Goal: Information Seeking & Learning: Learn about a topic

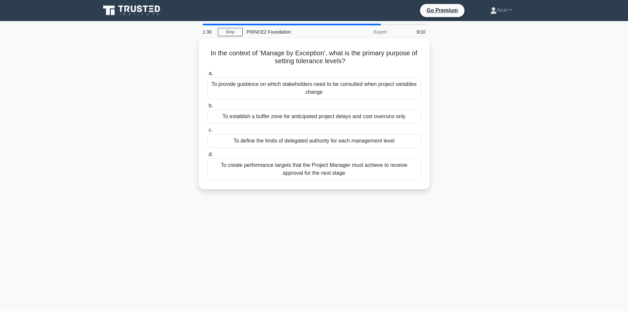
click at [397, 138] on div "To define the limits of delegated authority for each management level" at bounding box center [314, 141] width 214 height 14
click at [207, 132] on input "c. To define the limits of delegated authority for each management level" at bounding box center [207, 130] width 0 height 4
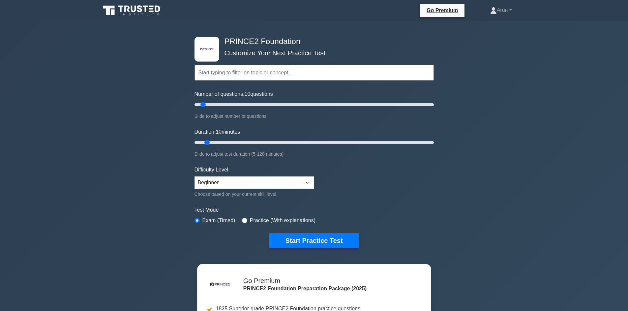
click at [327, 241] on button "Start Practice Test" at bounding box center [313, 240] width 89 height 15
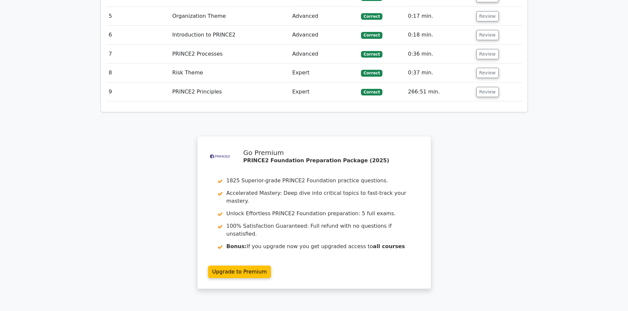
scroll to position [1022, 0]
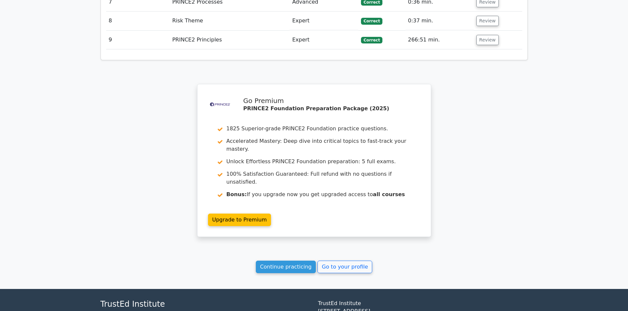
click at [284, 261] on link "Continue practicing" at bounding box center [286, 267] width 60 height 13
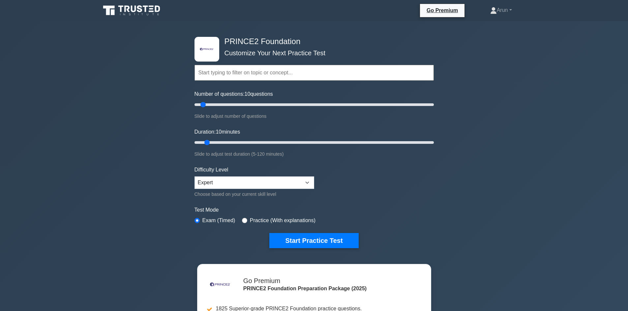
click at [314, 240] on button "Start Practice Test" at bounding box center [313, 240] width 89 height 15
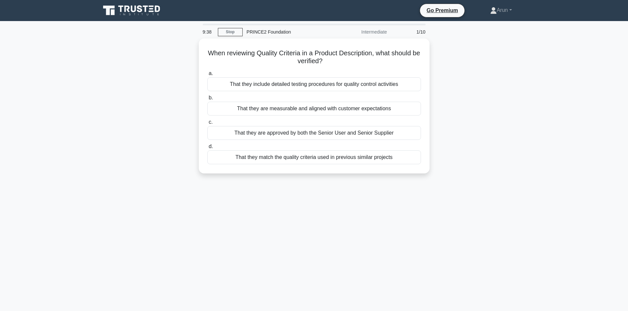
click at [301, 107] on div "That they are measurable and aligned with customer expectations" at bounding box center [314, 109] width 214 height 14
click at [207, 100] on input "b. That they are measurable and aligned with customer expectations" at bounding box center [207, 98] width 0 height 4
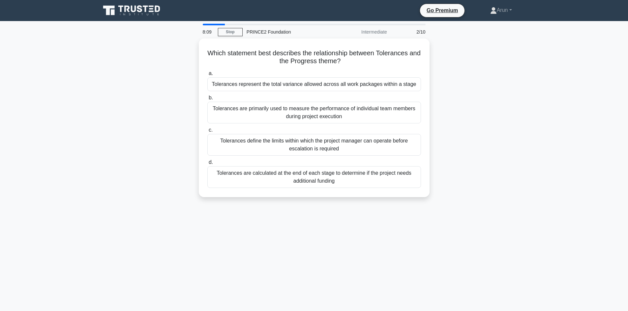
click at [345, 82] on div "Tolerances represent the total variance allowed across all work packages within…" at bounding box center [314, 84] width 214 height 14
click at [207, 76] on input "a. Tolerances represent the total variance allowed across all work packages wit…" at bounding box center [207, 74] width 0 height 4
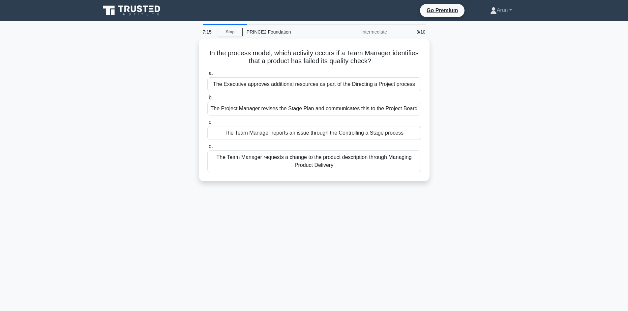
click at [379, 132] on div "The Team Manager reports an issue through the Controlling a Stage process" at bounding box center [314, 133] width 214 height 14
click at [207, 125] on input "c. The Team Manager reports an issue through the Controlling a Stage process" at bounding box center [207, 122] width 0 height 4
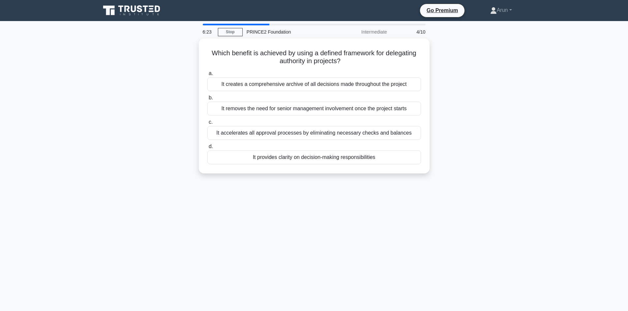
click at [374, 155] on div "It provides clarity on decision-making responsibilities" at bounding box center [314, 158] width 214 height 14
click at [207, 149] on input "d. It provides clarity on decision-making responsibilities" at bounding box center [207, 147] width 0 height 4
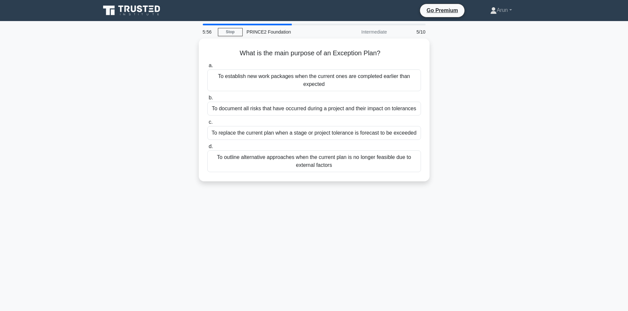
click at [395, 134] on div "To replace the current plan when a stage or project tolerance is forecast to be…" at bounding box center [314, 133] width 214 height 14
click at [207, 125] on input "c. To replace the current plan when a stage or project tolerance is forecast to…" at bounding box center [207, 122] width 0 height 4
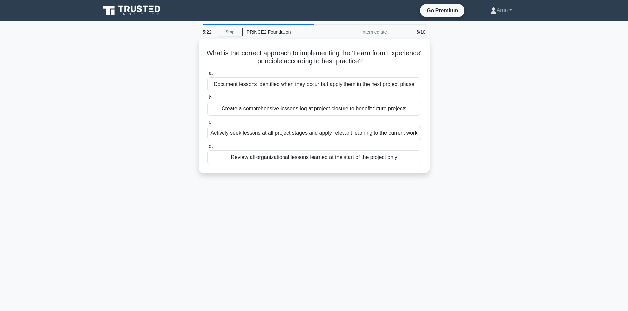
click at [345, 131] on div "Actively seek lessons at all project stages and apply relevant learning to the …" at bounding box center [314, 133] width 214 height 14
click at [207, 125] on input "c. Actively seek lessons at all project stages and apply relevant learning to t…" at bounding box center [207, 122] width 0 height 4
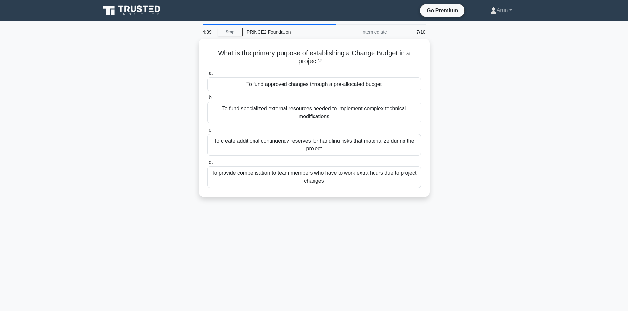
click at [364, 84] on div "To fund approved changes through a pre-allocated budget" at bounding box center [314, 84] width 214 height 14
click at [207, 76] on input "a. To fund approved changes through a pre-allocated budget" at bounding box center [207, 74] width 0 height 4
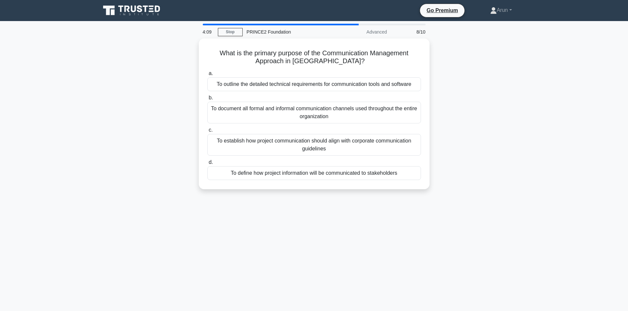
click at [350, 174] on div "To define how project information will be communicated to stakeholders" at bounding box center [314, 173] width 214 height 14
click at [207, 165] on input "d. To define how project information will be communicated to stakeholders" at bounding box center [207, 163] width 0 height 4
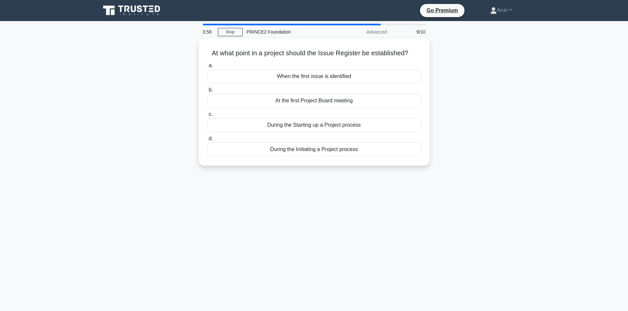
click at [333, 149] on div "During the Initiating a Project process" at bounding box center [314, 150] width 214 height 14
click at [207, 141] on input "d. During the Initiating a Project process" at bounding box center [207, 139] width 0 height 4
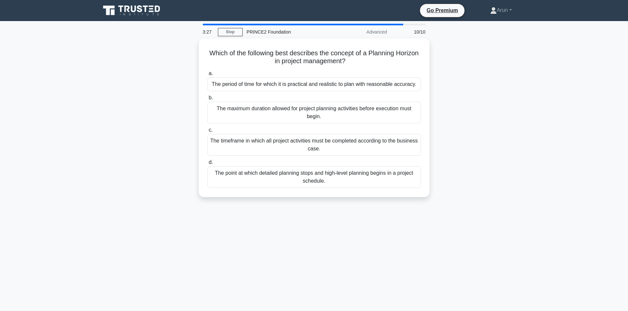
click at [365, 84] on div "The period of time for which it is practical and realistic to plan with reasona…" at bounding box center [314, 84] width 214 height 14
click at [207, 76] on input "a. The period of time for which it is practical and realistic to plan with reas…" at bounding box center [207, 74] width 0 height 4
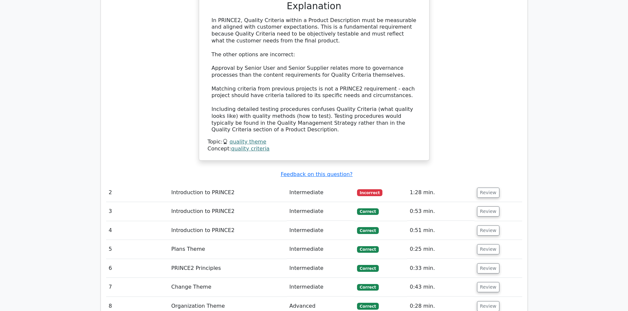
scroll to position [725, 0]
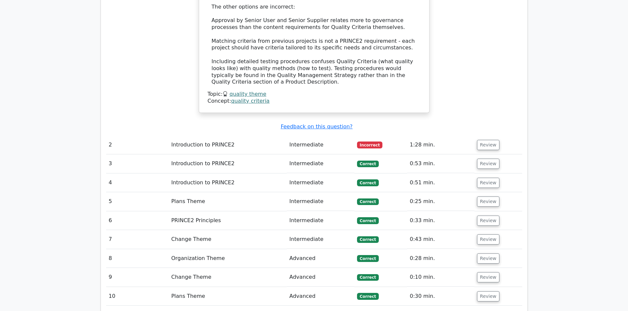
click at [485, 140] on button "Review" at bounding box center [488, 145] width 22 height 10
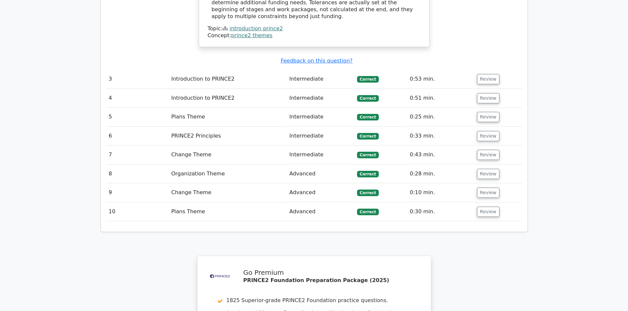
scroll to position [1187, 0]
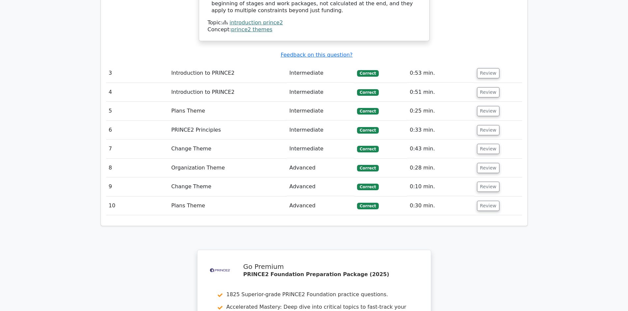
click at [485, 144] on button "Review" at bounding box center [488, 149] width 22 height 10
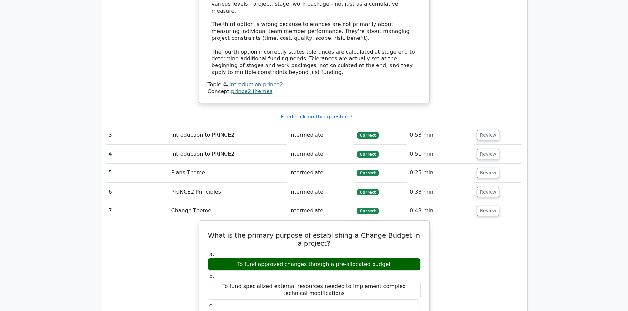
scroll to position [1121, 0]
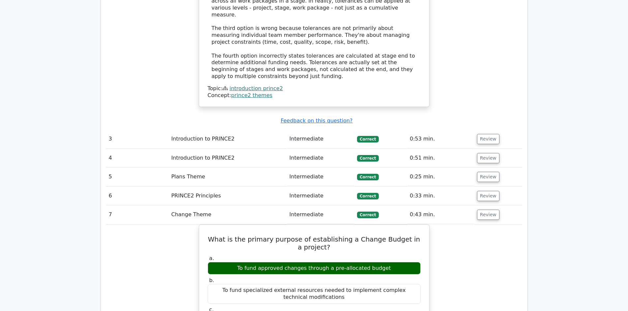
click at [485, 153] on button "Review" at bounding box center [488, 158] width 22 height 10
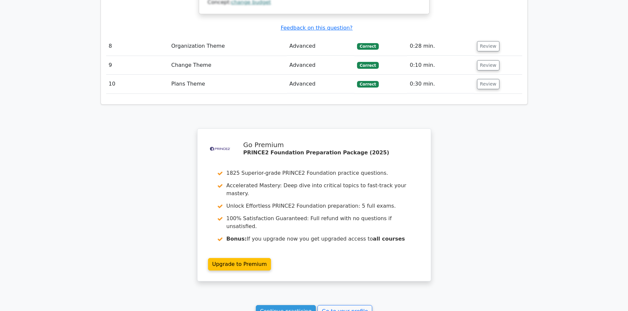
scroll to position [2043, 0]
click at [297, 305] on link "Continue practicing" at bounding box center [286, 311] width 60 height 13
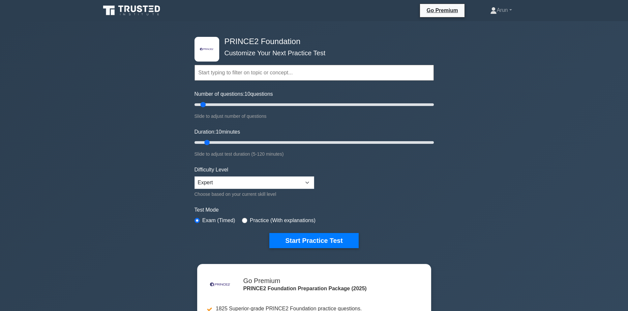
click at [318, 238] on button "Start Practice Test" at bounding box center [313, 240] width 89 height 15
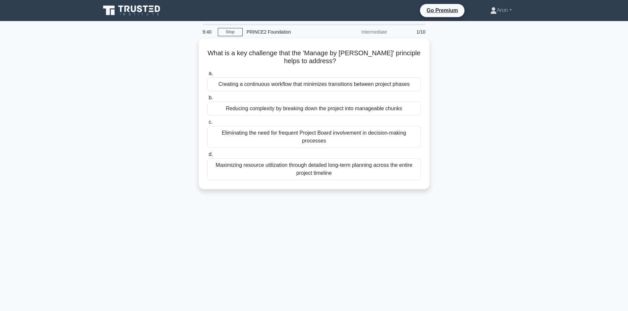
click at [328, 109] on div "Reducing complexity by breaking down the project into manageable chunks" at bounding box center [314, 109] width 214 height 14
click at [207, 100] on input "b. Reducing complexity by breaking down the project into manageable chunks" at bounding box center [207, 98] width 0 height 4
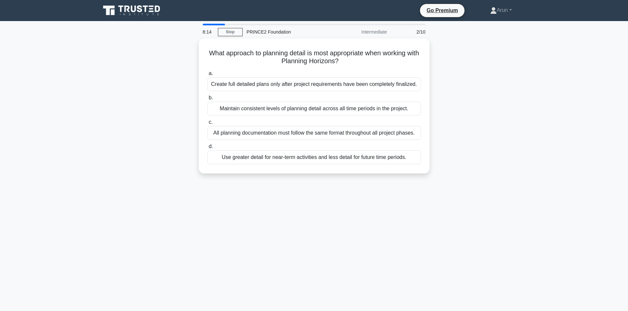
click at [346, 157] on div "Use greater detail for near-term activities and less detail for future time per…" at bounding box center [314, 158] width 214 height 14
click at [207, 149] on input "d. Use greater detail for near-term activities and less detail for future time …" at bounding box center [207, 147] width 0 height 4
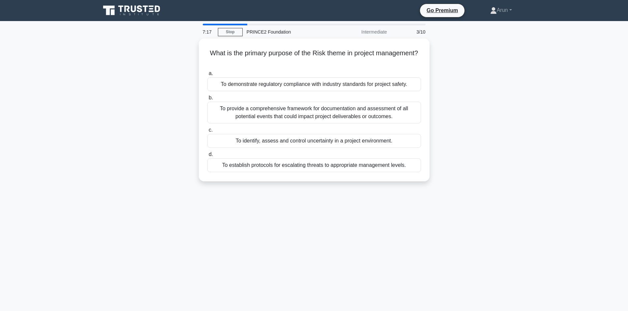
click at [316, 109] on div "To provide a comprehensive framework for documentation and assessment of all po…" at bounding box center [314, 113] width 214 height 22
click at [207, 100] on input "b. To provide a comprehensive framework for documentation and assessment of all…" at bounding box center [207, 98] width 0 height 4
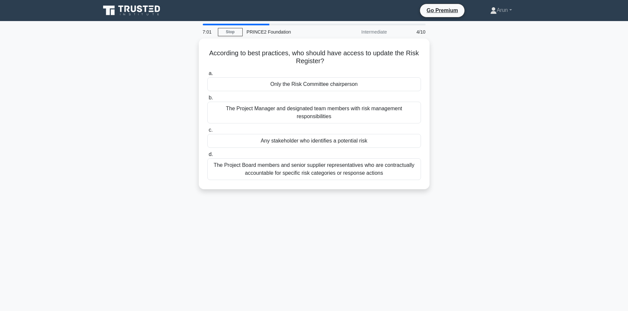
click at [338, 140] on div "Any stakeholder who identifies a potential risk" at bounding box center [314, 141] width 214 height 14
click at [207, 132] on input "c. Any stakeholder who identifies a potential risk" at bounding box center [207, 130] width 0 height 4
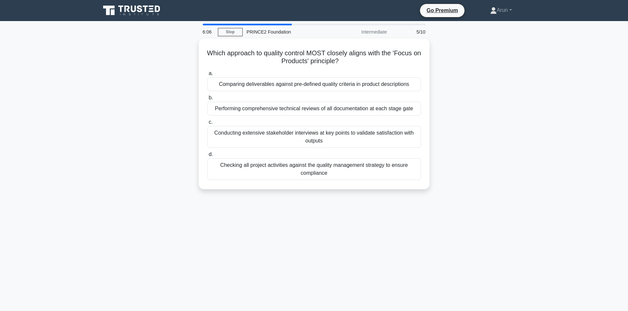
click at [342, 83] on div "Comparing deliverables against pre-defined quality criteria in product descript…" at bounding box center [314, 84] width 214 height 14
click at [207, 76] on input "a. Comparing deliverables against pre-defined quality criteria in product descr…" at bounding box center [207, 74] width 0 height 4
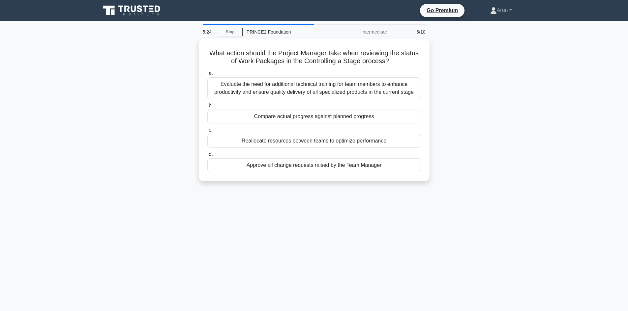
click at [305, 117] on div "Compare actual progress against planned progress" at bounding box center [314, 117] width 214 height 14
click at [207, 108] on input "b. Compare actual progress against planned progress" at bounding box center [207, 106] width 0 height 4
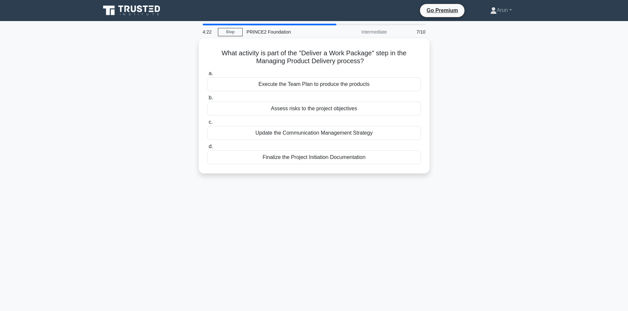
click at [332, 84] on div "Execute the Team Plan to produce the products" at bounding box center [314, 84] width 214 height 14
click at [207, 76] on input "a. Execute the Team Plan to produce the products" at bounding box center [207, 74] width 0 height 4
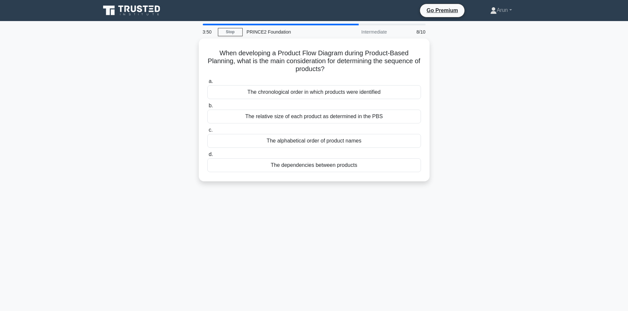
click at [338, 162] on div "The dependencies between products" at bounding box center [314, 166] width 214 height 14
click at [207, 157] on input "d. The dependencies between products" at bounding box center [207, 155] width 0 height 4
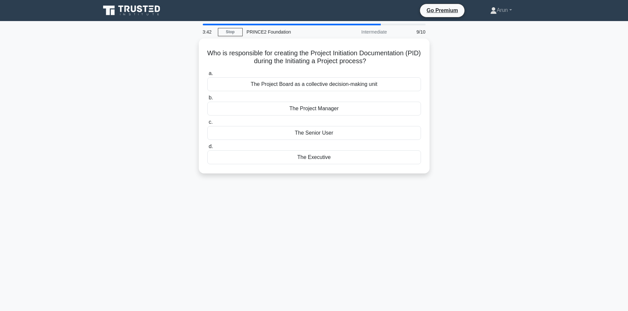
click at [335, 109] on div "The Project Manager" at bounding box center [314, 109] width 214 height 14
click at [207, 100] on input "b. The Project Manager" at bounding box center [207, 98] width 0 height 4
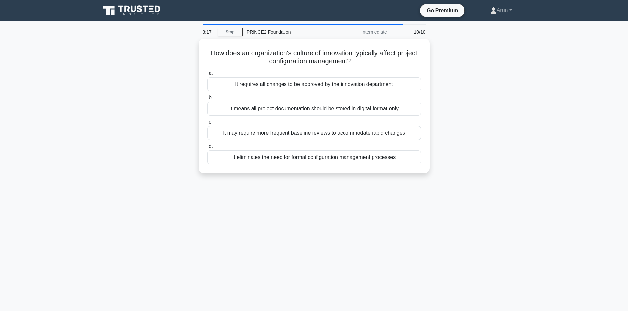
click at [359, 130] on div "It may require more frequent baseline reviews to accommodate rapid changes" at bounding box center [314, 133] width 214 height 14
click at [207, 125] on input "c. It may require more frequent baseline reviews to accommodate rapid changes" at bounding box center [207, 122] width 0 height 4
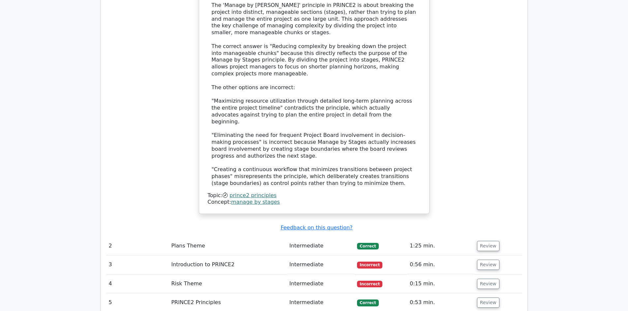
scroll to position [791, 0]
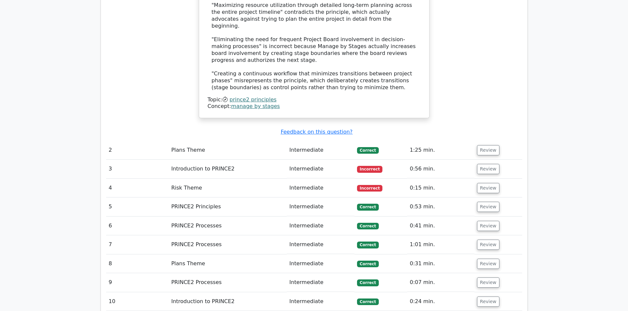
click at [484, 164] on button "Review" at bounding box center [488, 169] width 22 height 10
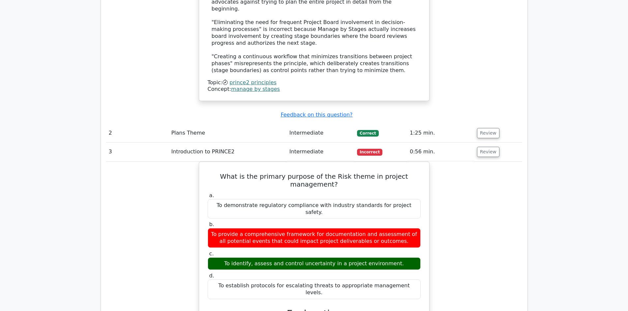
scroll to position [824, 0]
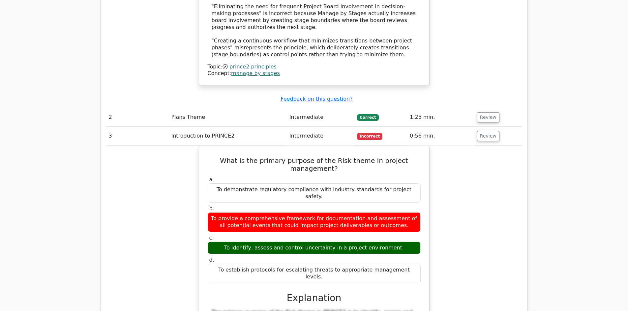
click at [477, 131] on button "Review" at bounding box center [488, 136] width 22 height 10
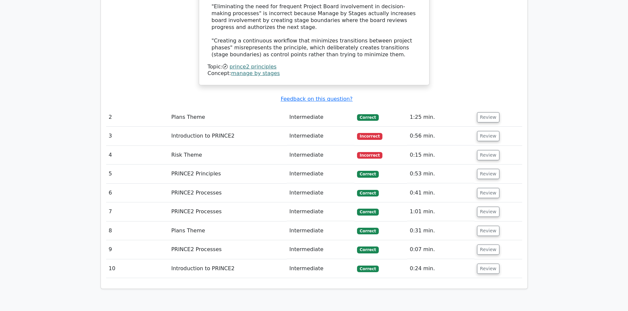
click at [482, 150] on button "Review" at bounding box center [488, 155] width 22 height 10
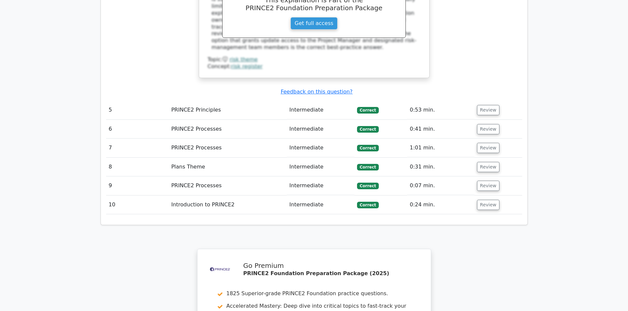
scroll to position [1302, 0]
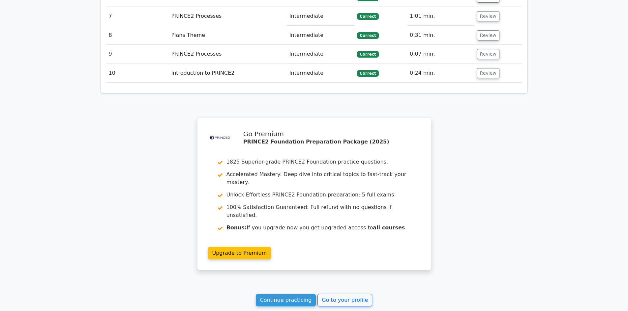
click at [300, 294] on link "Continue practicing" at bounding box center [286, 300] width 60 height 13
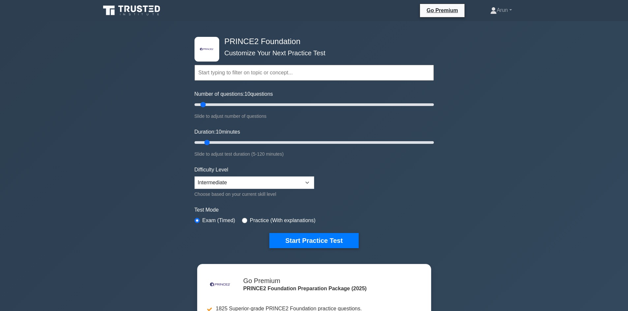
click at [309, 242] on button "Start Practice Test" at bounding box center [313, 240] width 89 height 15
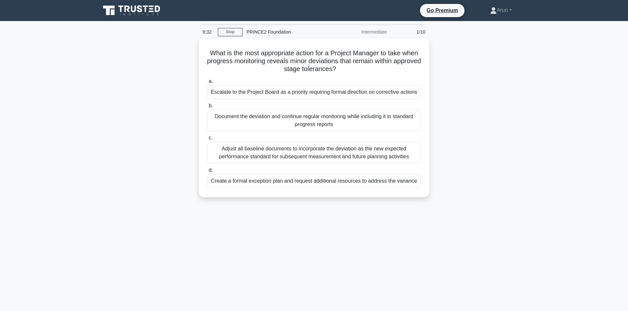
click at [344, 124] on div "Document the deviation and continue regular monitoring while including it in st…" at bounding box center [314, 121] width 214 height 22
click at [207, 108] on input "b. Document the deviation and continue regular monitoring while including it in…" at bounding box center [207, 106] width 0 height 4
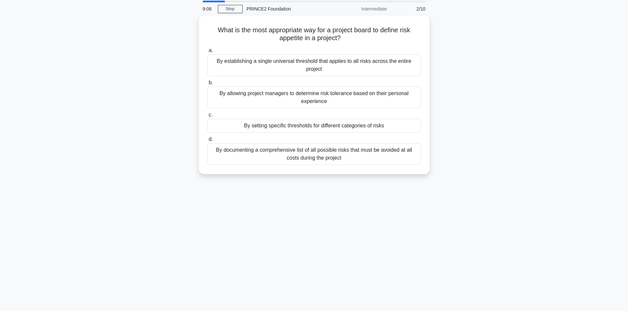
scroll to position [12, 0]
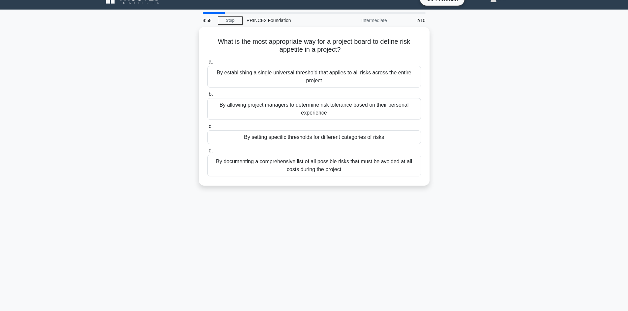
click at [357, 136] on div "By setting specific thresholds for different categories of risks" at bounding box center [314, 138] width 214 height 14
click at [207, 129] on input "c. By setting specific thresholds for different categories of risks" at bounding box center [207, 127] width 0 height 4
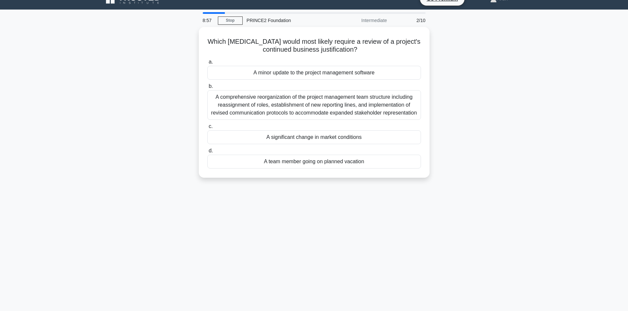
scroll to position [0, 0]
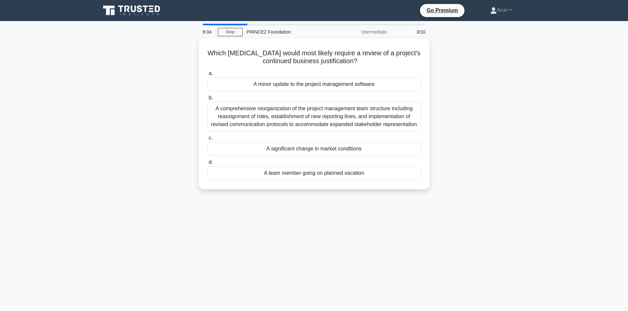
click at [347, 149] on div "A significant change in market conditions" at bounding box center [314, 149] width 214 height 14
click at [207, 140] on input "c. A significant change in market conditions" at bounding box center [207, 138] width 0 height 4
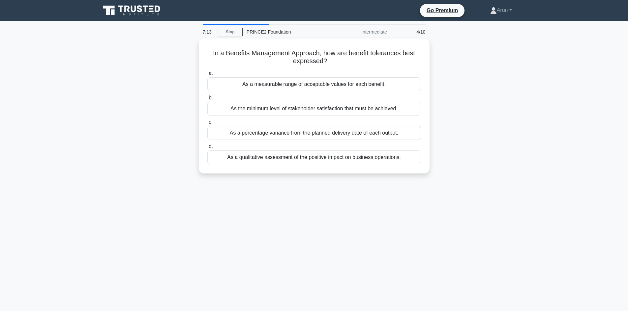
click at [381, 85] on div "As a measurable range of acceptable values for each benefit." at bounding box center [314, 84] width 214 height 14
click at [207, 76] on input "a. As a measurable range of acceptable values for each benefit." at bounding box center [207, 74] width 0 height 4
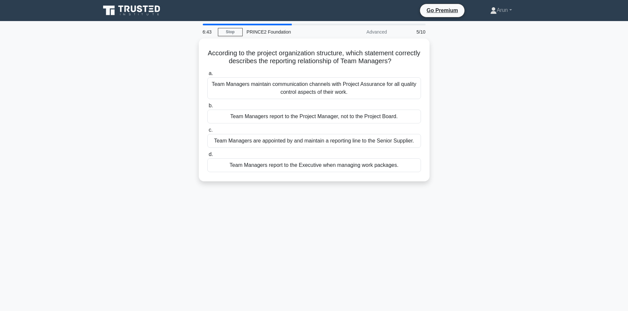
click at [370, 116] on div "Team Managers report to the Project Manager, not to the Project Board." at bounding box center [314, 117] width 214 height 14
click at [207, 108] on input "b. Team Managers report to the Project Manager, not to the Project Board." at bounding box center [207, 106] width 0 height 4
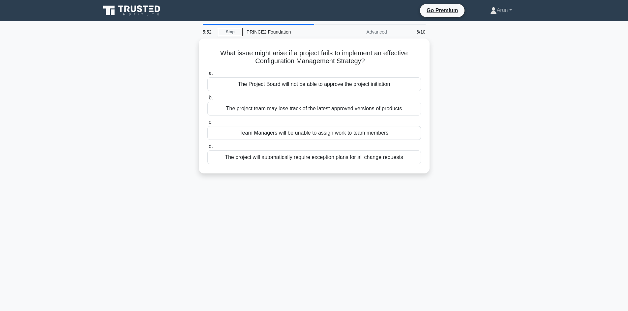
click at [363, 107] on div "The project team may lose track of the latest approved versions of products" at bounding box center [314, 109] width 214 height 14
click at [207, 100] on input "b. The project team may lose track of the latest approved versions of products" at bounding box center [207, 98] width 0 height 4
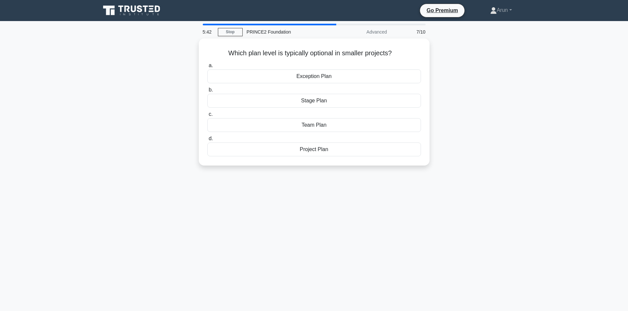
click at [312, 125] on div "Team Plan" at bounding box center [314, 125] width 214 height 14
click at [207, 117] on input "c. Team Plan" at bounding box center [207, 114] width 0 height 4
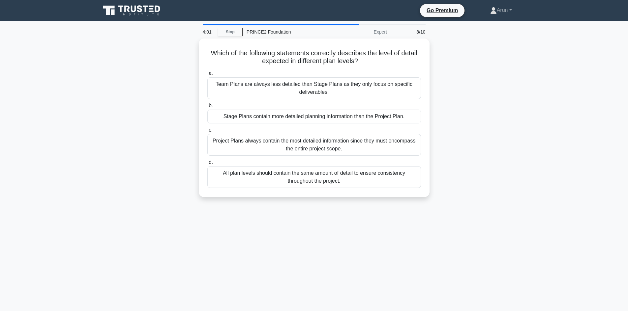
click at [386, 92] on div "Team Plans are always less detailed than Stage Plans as they only focus on spec…" at bounding box center [314, 88] width 214 height 22
click at [207, 76] on input "a. Team Plans are always less detailed than Stage Plans as they only focus on s…" at bounding box center [207, 74] width 0 height 4
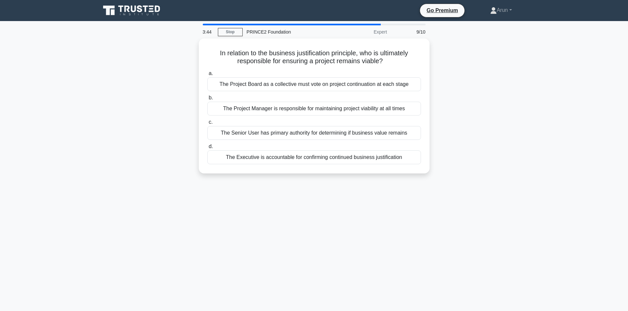
click at [318, 156] on div "The Executive is accountable for confirming continued business justification" at bounding box center [314, 158] width 214 height 14
click at [207, 149] on input "d. The Executive is accountable for confirming continued business justification" at bounding box center [207, 147] width 0 height 4
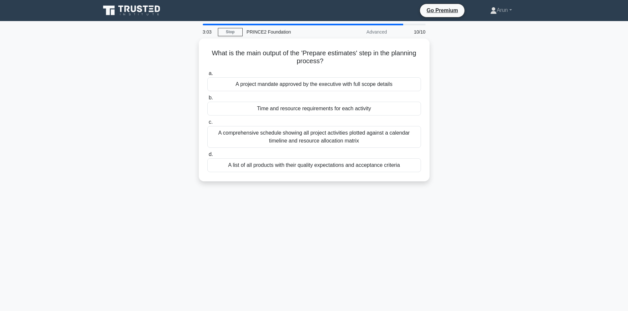
click at [359, 108] on div "Time and resource requirements for each activity" at bounding box center [314, 109] width 214 height 14
click at [207, 100] on input "b. Time and resource requirements for each activity" at bounding box center [207, 98] width 0 height 4
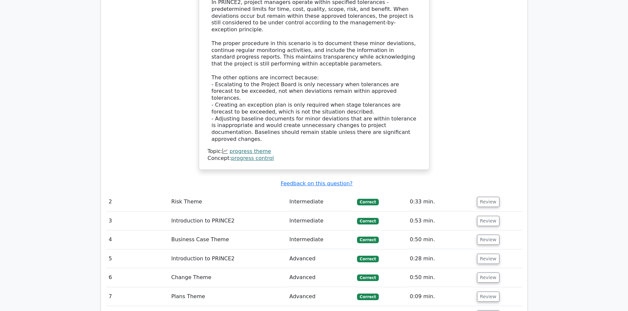
scroll to position [824, 0]
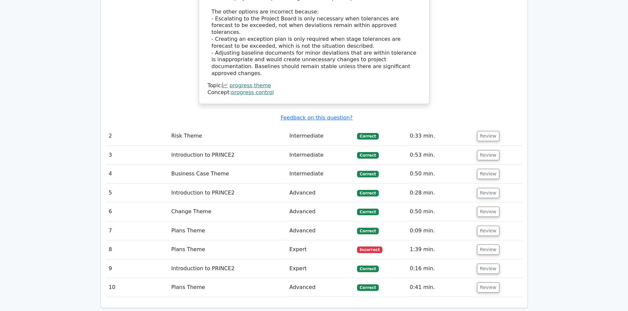
click at [485, 245] on button "Review" at bounding box center [488, 250] width 22 height 10
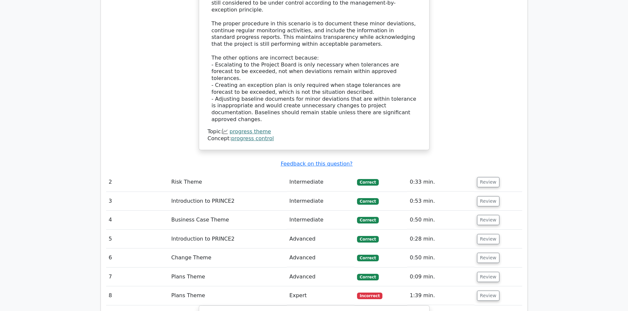
scroll to position [791, 0]
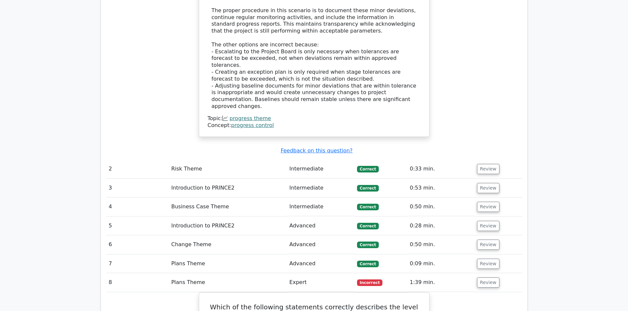
click at [488, 164] on button "Review" at bounding box center [488, 169] width 22 height 10
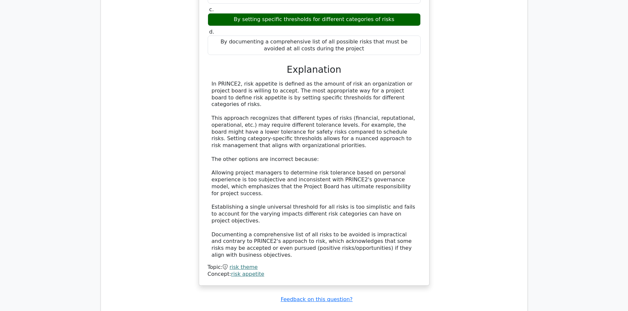
scroll to position [1121, 0]
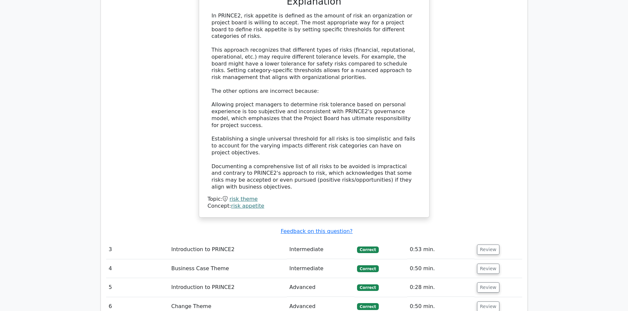
click at [488, 245] on button "Review" at bounding box center [488, 250] width 22 height 10
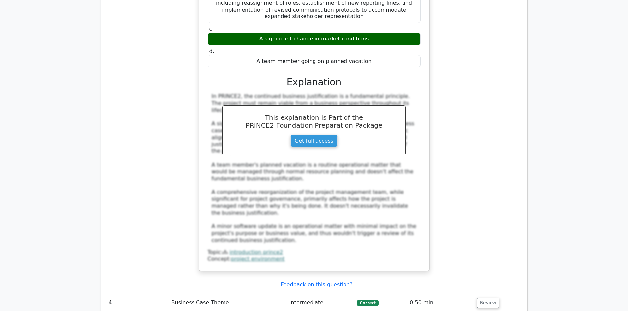
scroll to position [1549, 0]
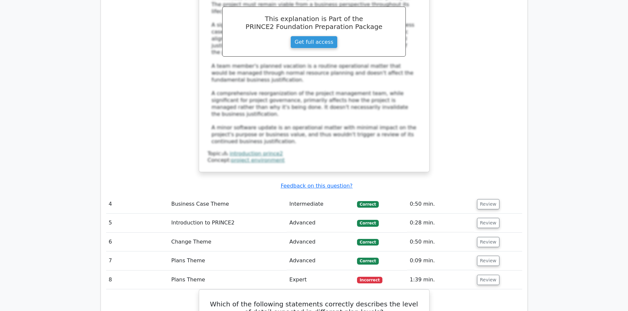
click at [488, 199] on button "Review" at bounding box center [488, 204] width 22 height 10
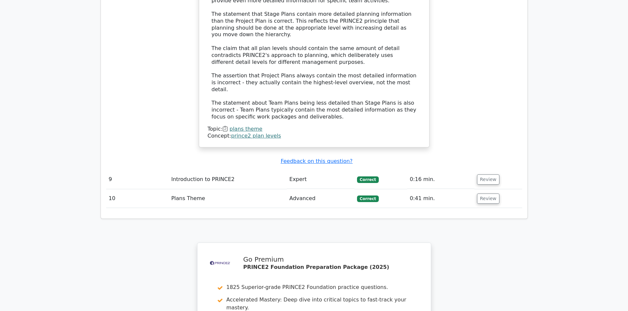
scroll to position [2393, 0]
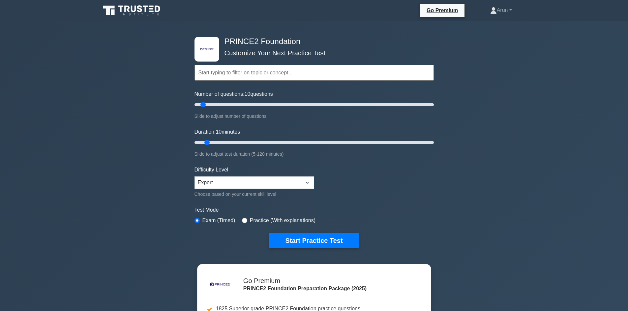
click at [316, 237] on button "Start Practice Test" at bounding box center [313, 240] width 89 height 15
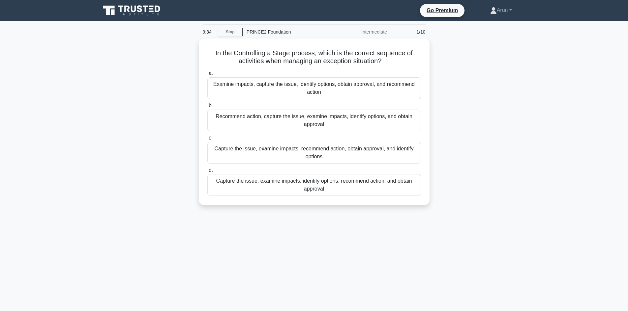
click at [355, 184] on div "Capture the issue, examine impacts, identify options, recommend action, and obt…" at bounding box center [314, 185] width 214 height 22
click at [207, 173] on input "d. Capture the issue, examine impacts, identify options, recommend action, and …" at bounding box center [207, 170] width 0 height 4
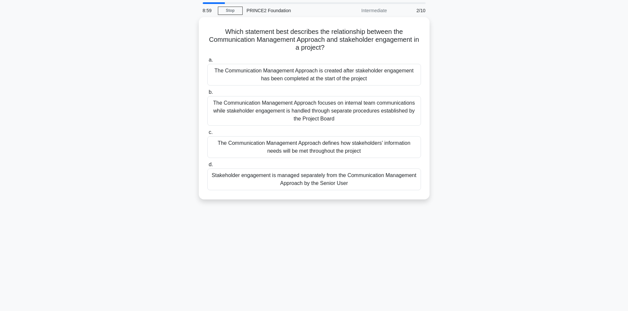
scroll to position [33, 0]
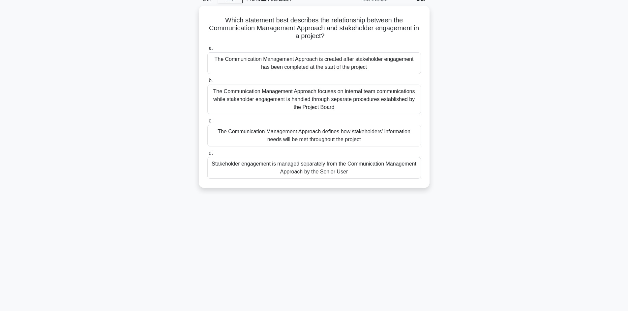
click at [376, 134] on div "The Communication Management Approach defines how stakeholders' information nee…" at bounding box center [314, 136] width 214 height 22
click at [207, 123] on input "c. The Communication Management Approach defines how stakeholders' information …" at bounding box center [207, 121] width 0 height 4
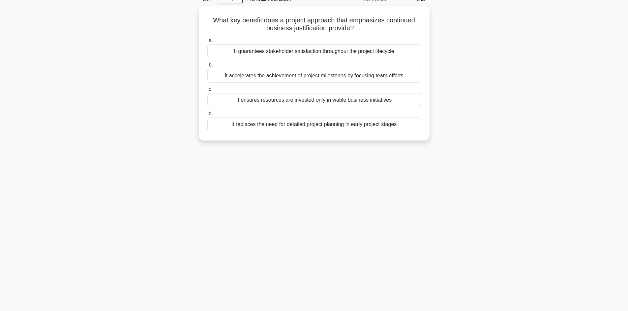
scroll to position [0, 0]
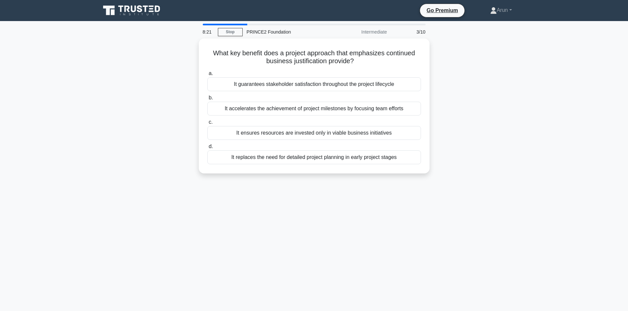
click at [408, 132] on div "It ensures resources are invested only in viable business initiatives" at bounding box center [314, 133] width 214 height 14
click at [207, 125] on input "c. It ensures resources are invested only in viable business initiatives" at bounding box center [207, 122] width 0 height 4
click at [367, 157] on div "Conducting comprehensive impact assessments for each potential risk scenario" at bounding box center [314, 158] width 214 height 14
click at [207, 149] on input "d. Conducting comprehensive impact assessments for each potential risk scenario" at bounding box center [207, 147] width 0 height 4
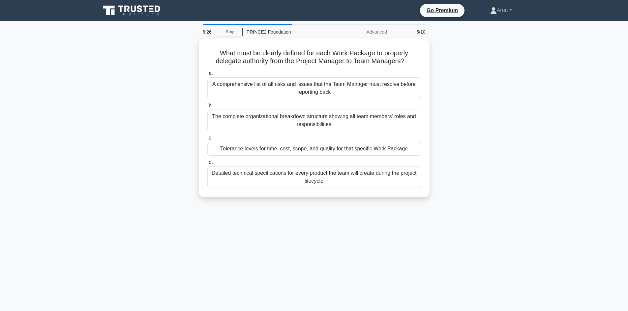
click at [368, 149] on div "Tolerance levels for time, cost, scope, and quality for that specific Work Pack…" at bounding box center [314, 149] width 214 height 14
click at [207, 140] on input "c. Tolerance levels for time, cost, scope, and quality for that specific Work P…" at bounding box center [207, 138] width 0 height 4
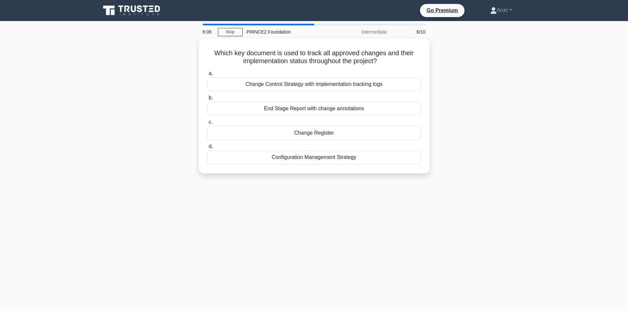
click at [315, 134] on div "Change Register" at bounding box center [314, 133] width 214 height 14
click at [207, 125] on input "c. Change Register" at bounding box center [207, 122] width 0 height 4
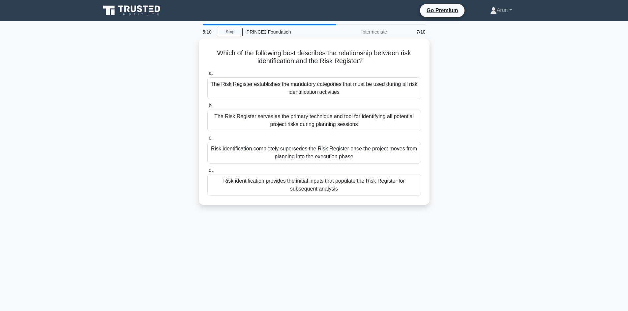
click at [361, 183] on div "Risk identification provides the initial inputs that populate the Risk Register…" at bounding box center [314, 185] width 214 height 22
click at [207, 173] on input "d. Risk identification provides the initial inputs that populate the Risk Regis…" at bounding box center [207, 170] width 0 height 4
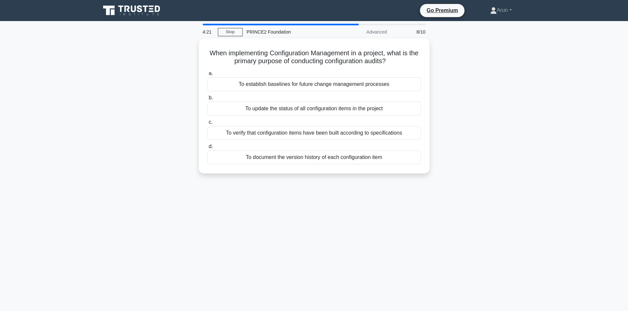
click at [385, 134] on div "To verify that configuration items have been built according to specifications" at bounding box center [314, 133] width 214 height 14
click at [207, 125] on input "c. To verify that configuration items have been built according to specificatio…" at bounding box center [207, 122] width 0 height 4
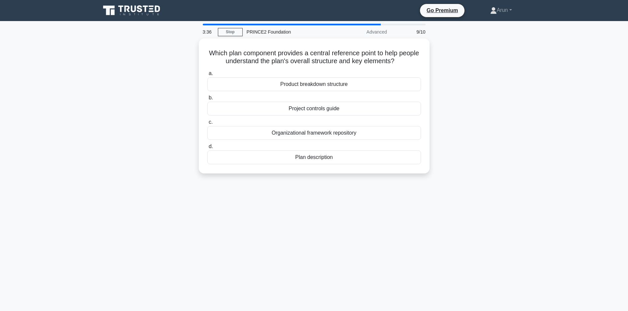
click at [318, 106] on div "Project controls guide" at bounding box center [314, 109] width 214 height 14
click at [207, 100] on input "b. Project controls guide" at bounding box center [207, 98] width 0 height 4
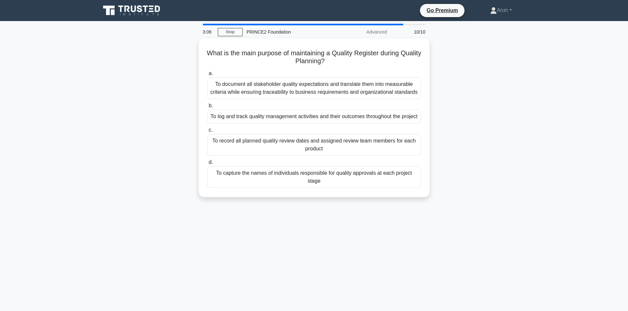
click at [348, 120] on div "To log and track quality management activities and their outcomes throughout th…" at bounding box center [314, 117] width 214 height 14
click at [207, 108] on input "b. To log and track quality management activities and their outcomes throughout…" at bounding box center [207, 106] width 0 height 4
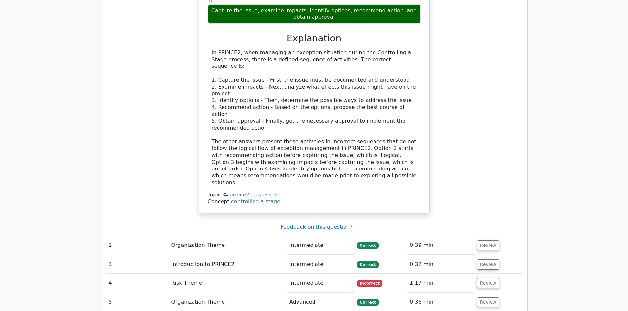
scroll to position [791, 0]
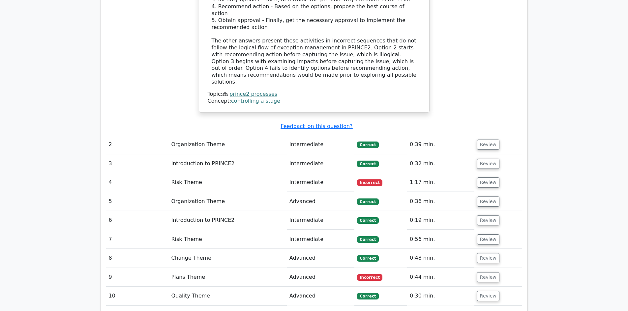
click at [488, 273] on button "Review" at bounding box center [488, 278] width 22 height 10
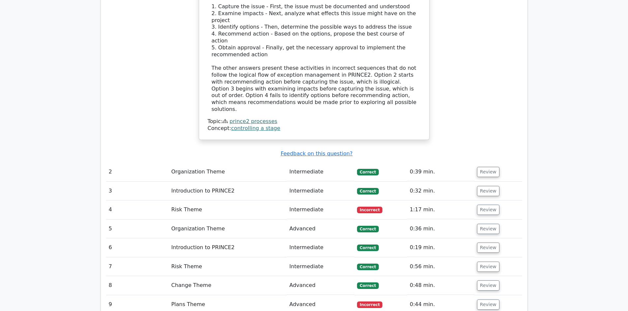
scroll to position [758, 0]
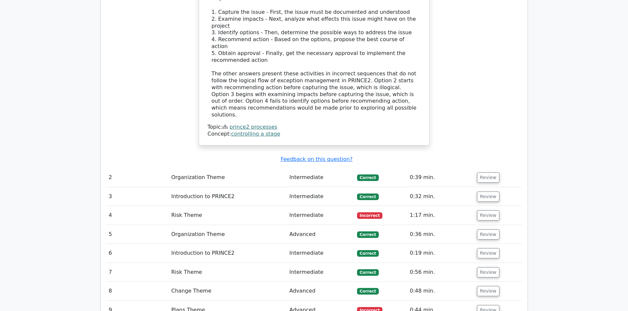
click at [486, 211] on button "Review" at bounding box center [488, 216] width 22 height 10
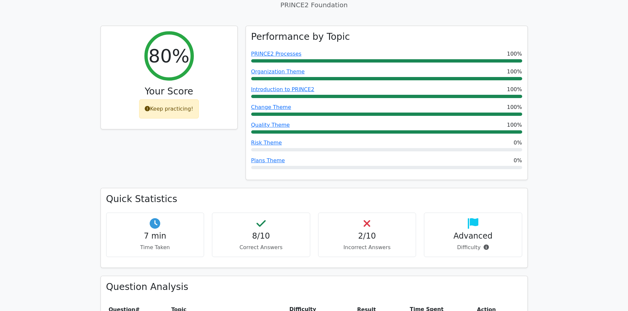
scroll to position [231, 0]
